Goal: Book appointment/travel/reservation

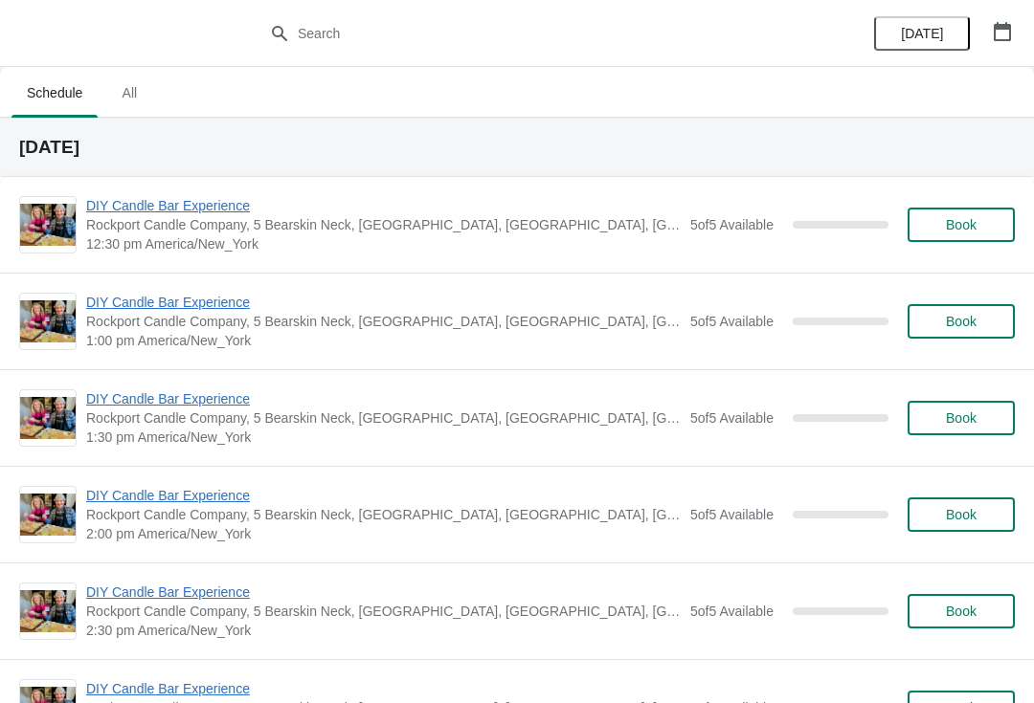
click at [975, 309] on button "Book" at bounding box center [960, 321] width 107 height 34
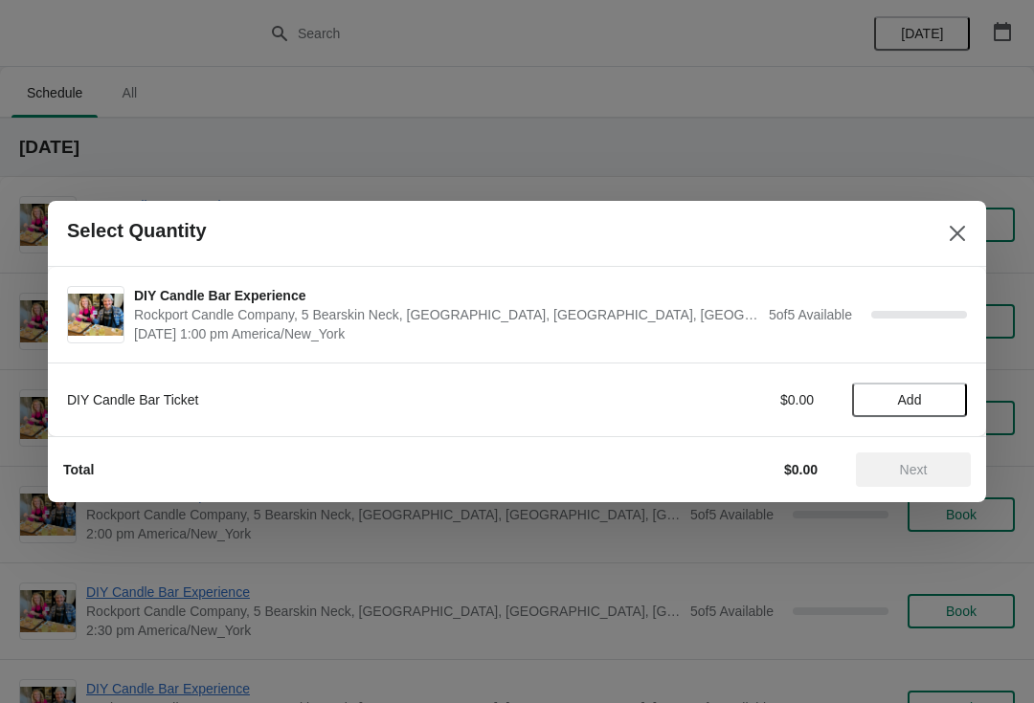
click at [940, 236] on button "Close" at bounding box center [957, 233] width 34 height 34
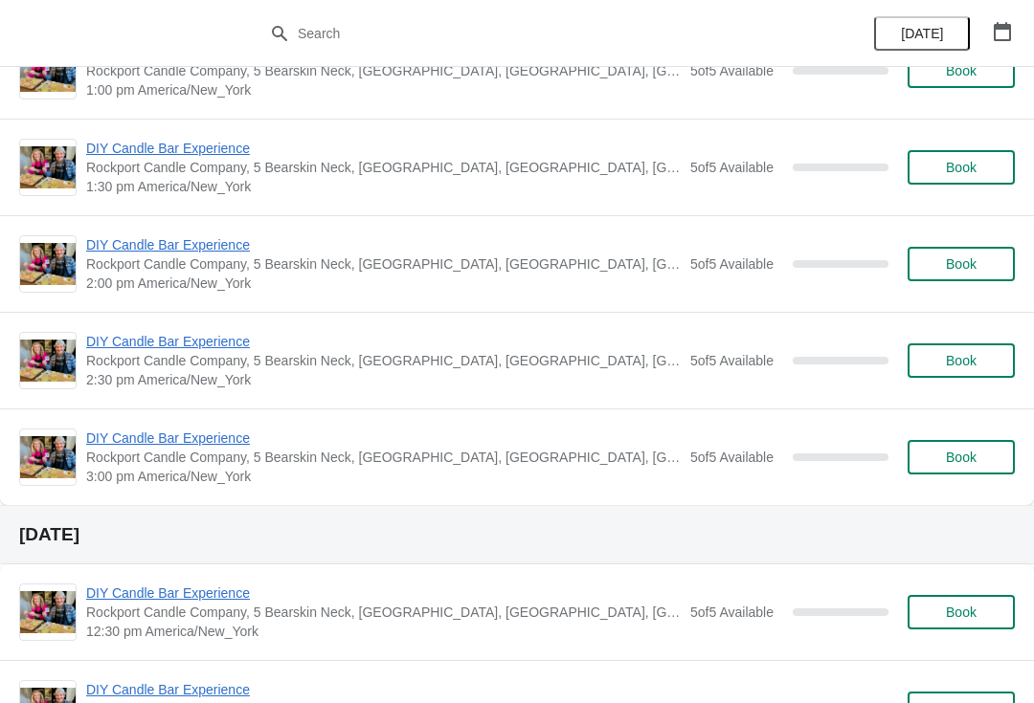
scroll to position [1526, 0]
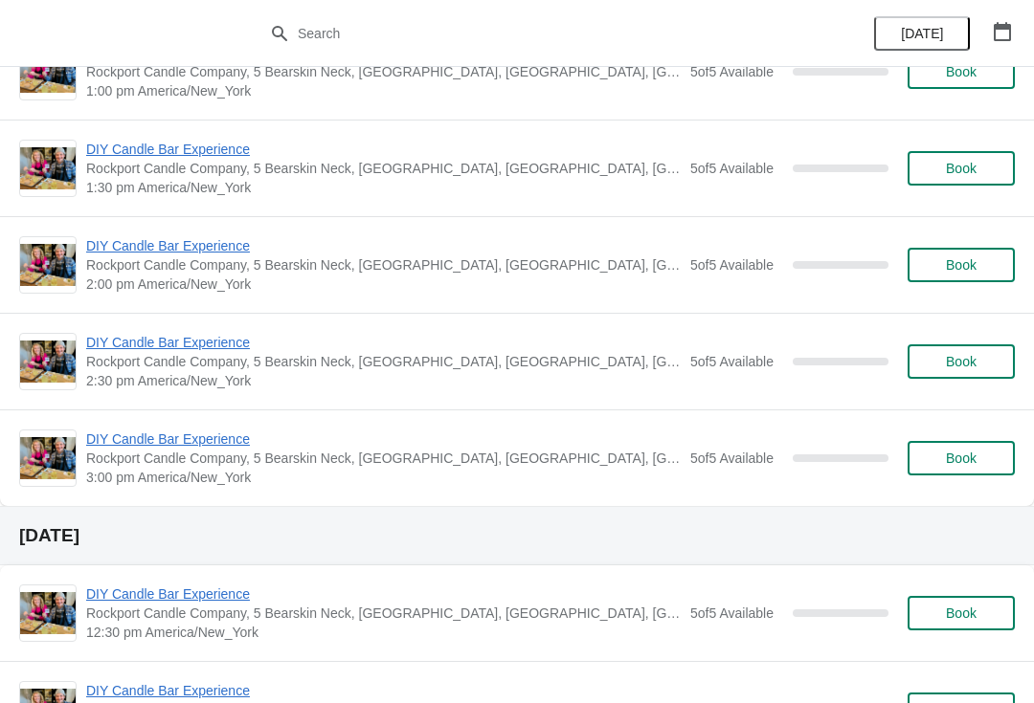
click at [953, 462] on span "Book" at bounding box center [961, 458] width 31 height 15
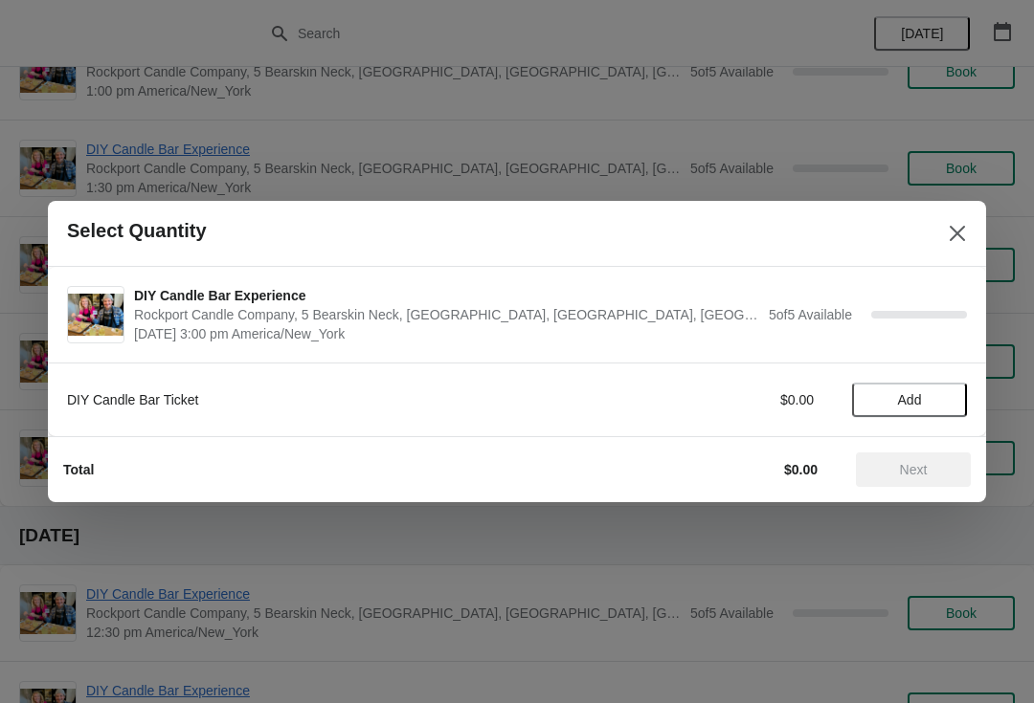
click at [180, 422] on div "DIY Candle Bar Ticket $0.00 Add" at bounding box center [517, 400] width 938 height 74
click at [923, 390] on button "Add" at bounding box center [909, 400] width 115 height 34
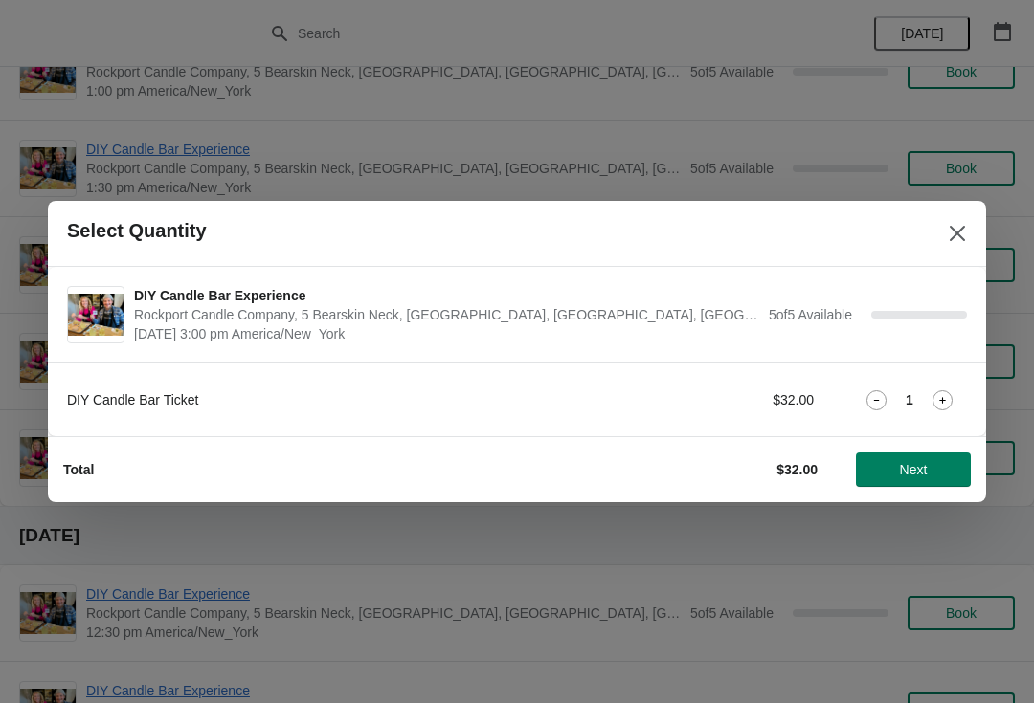
click at [945, 401] on icon at bounding box center [942, 400] width 20 height 20
click at [943, 398] on icon at bounding box center [942, 400] width 7 height 7
click at [910, 463] on span "Next" at bounding box center [914, 469] width 28 height 15
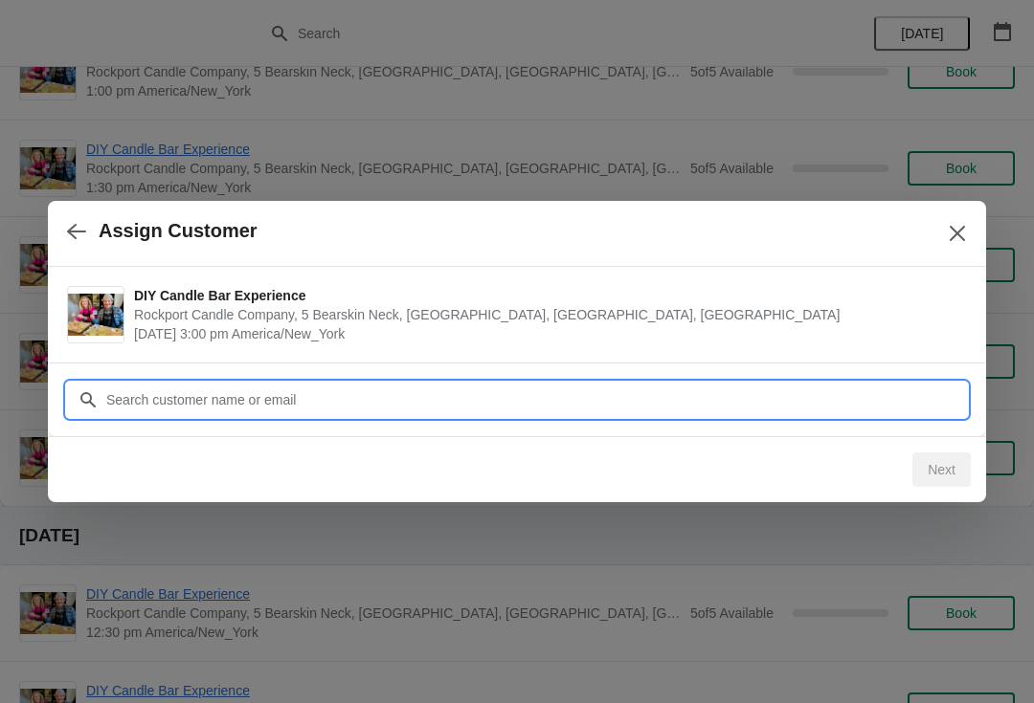
click at [290, 402] on input "Customer" at bounding box center [535, 400] width 861 height 34
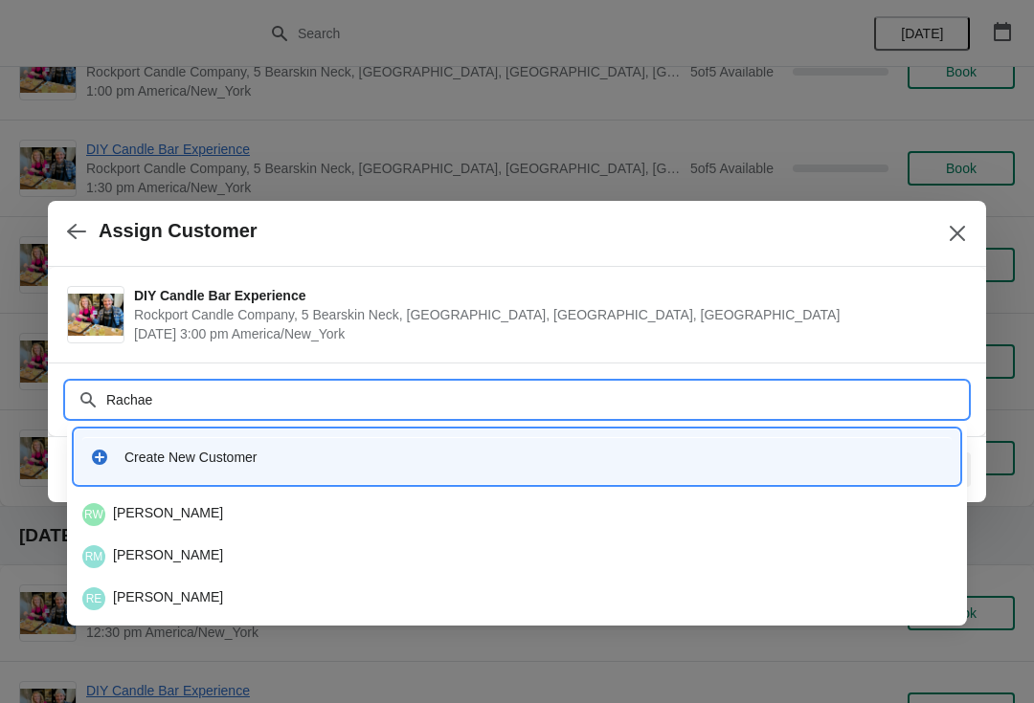
type input "Rachael"
click at [215, 516] on div "RW [PERSON_NAME]" at bounding box center [516, 514] width 869 height 23
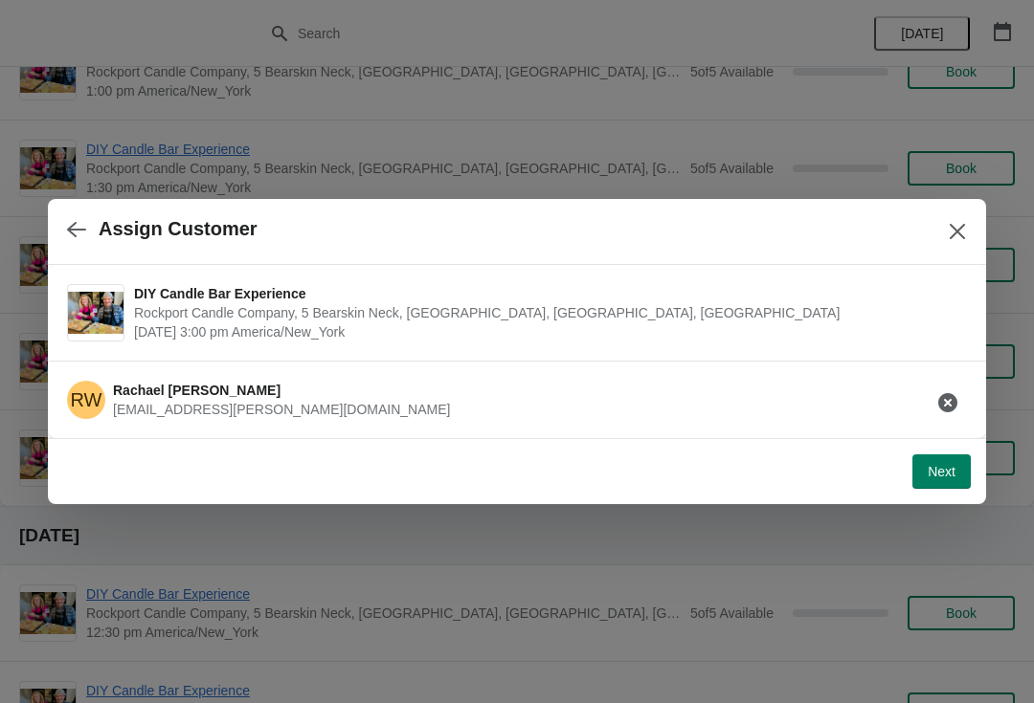
click at [934, 401] on button "button" at bounding box center [947, 403] width 34 height 34
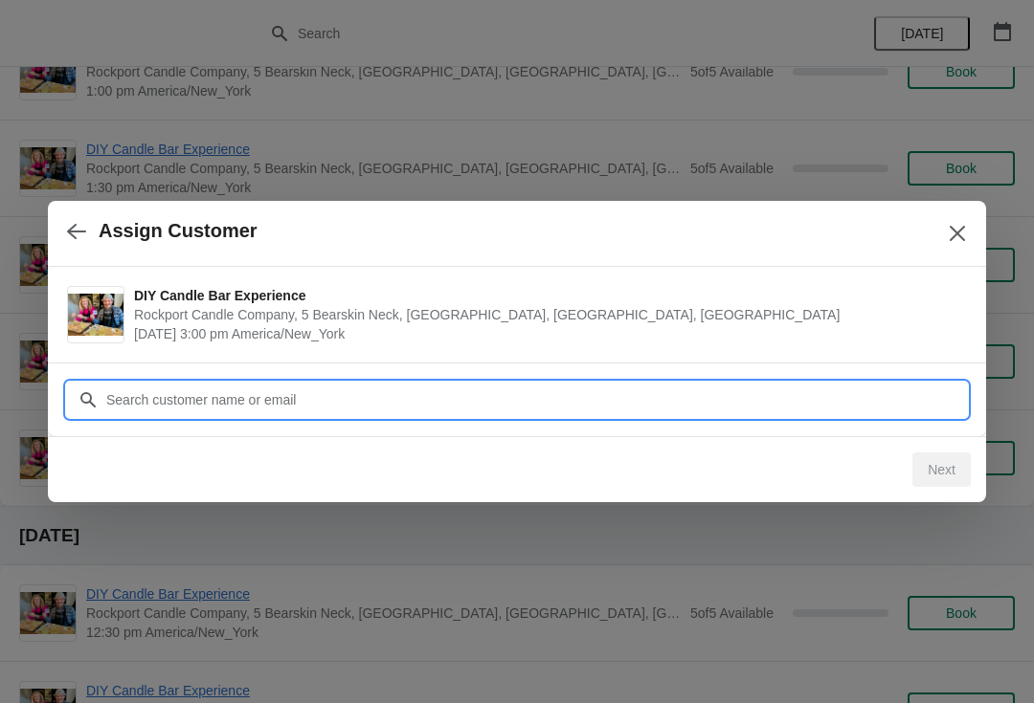
click at [387, 399] on input "Customer" at bounding box center [535, 400] width 861 height 34
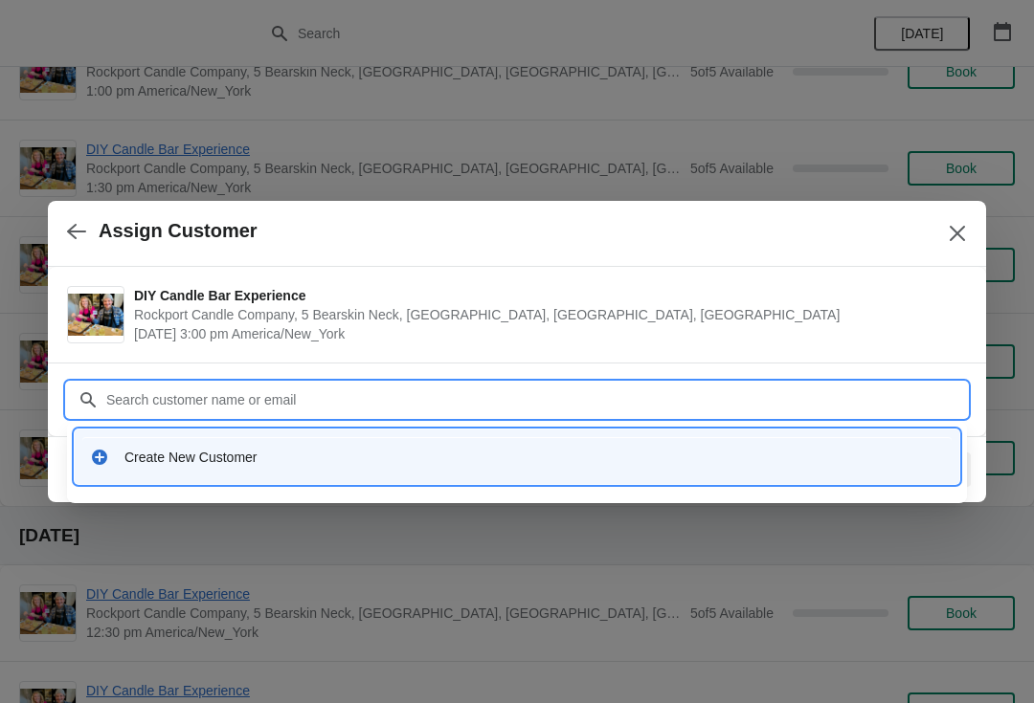
click at [234, 456] on div "Create New Customer" at bounding box center [533, 457] width 819 height 19
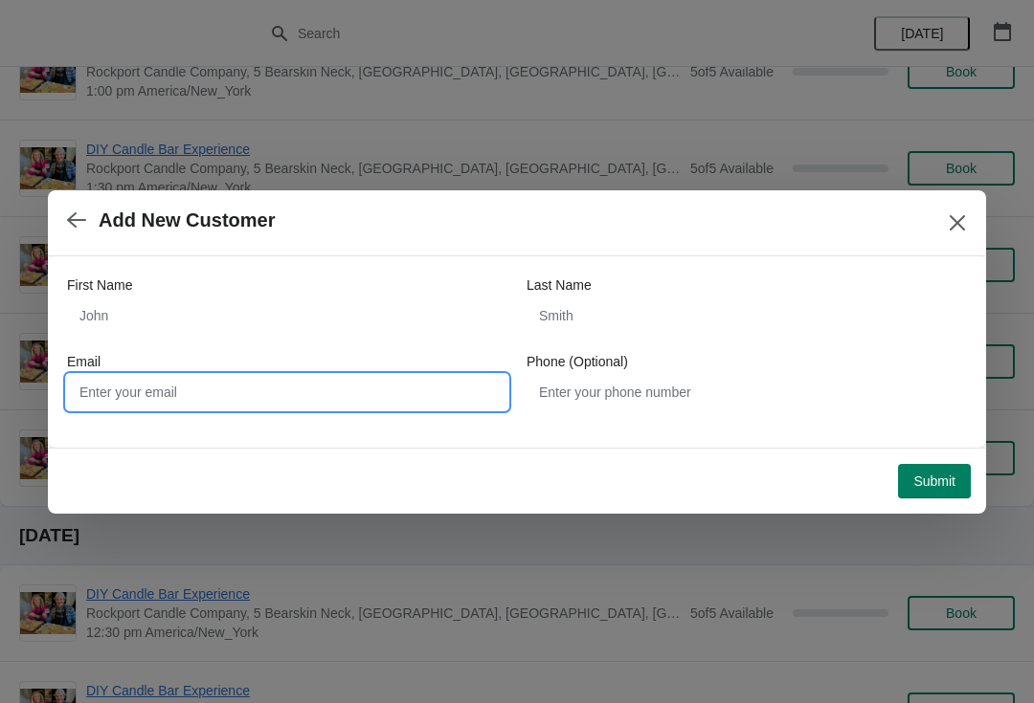
click at [298, 402] on input "Email" at bounding box center [287, 392] width 440 height 34
type input "[PERSON_NAME][EMAIL_ADDRESS][DOMAIN_NAME]"
click at [946, 478] on span "Submit" at bounding box center [934, 481] width 42 height 15
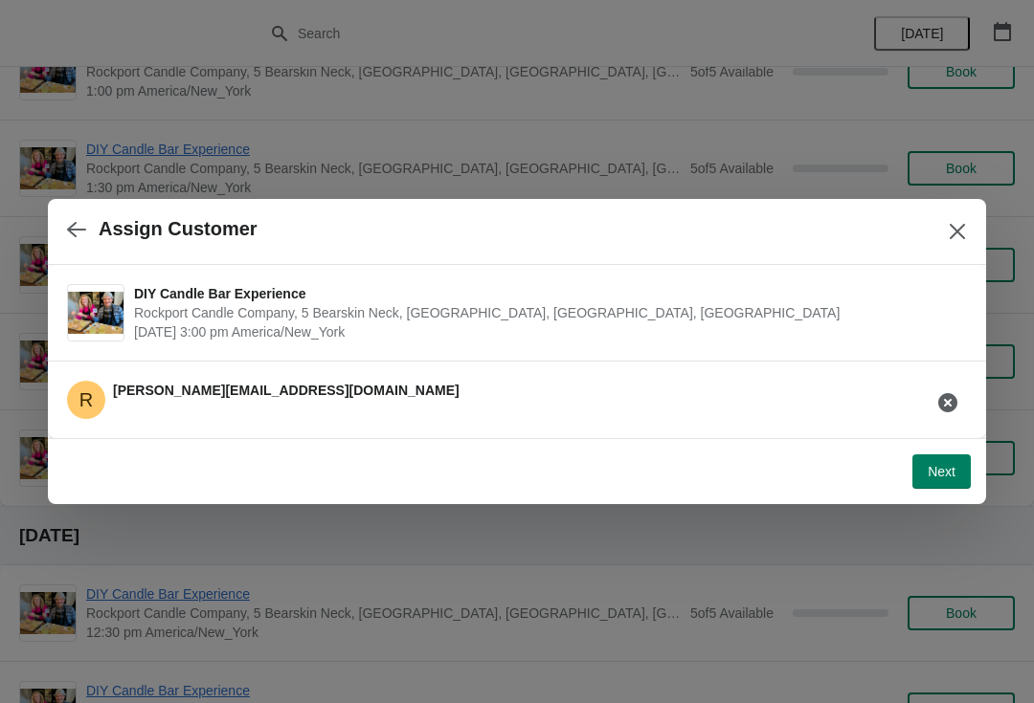
click at [943, 467] on span "Next" at bounding box center [941, 471] width 28 height 15
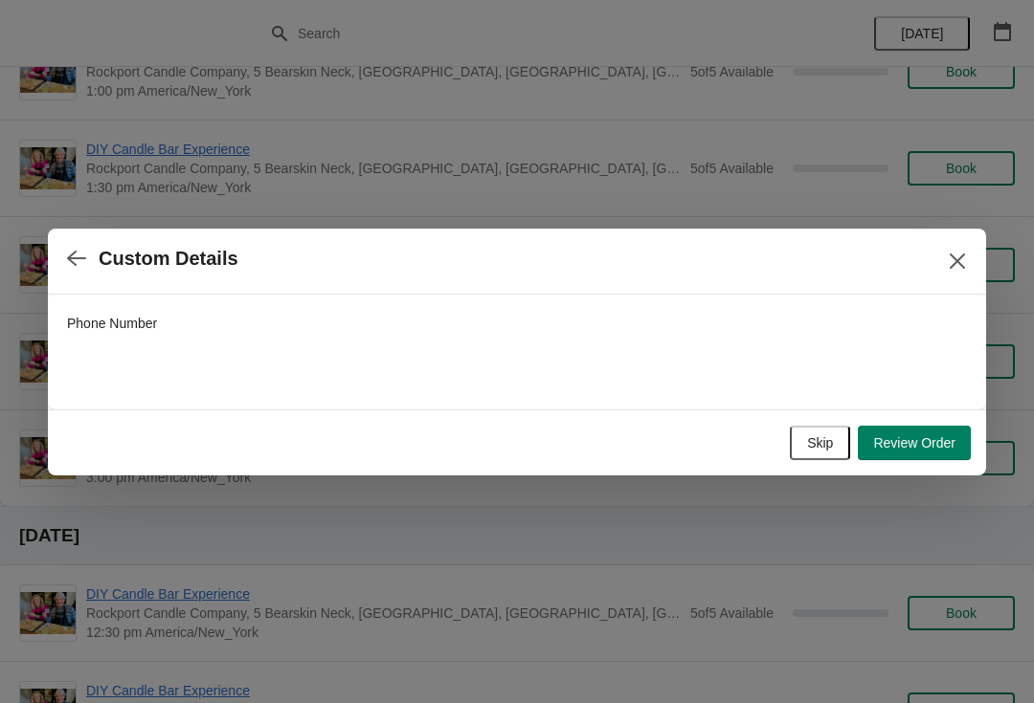
click at [897, 433] on button "Review Order" at bounding box center [913, 443] width 113 height 34
